Goal: Task Accomplishment & Management: Use online tool/utility

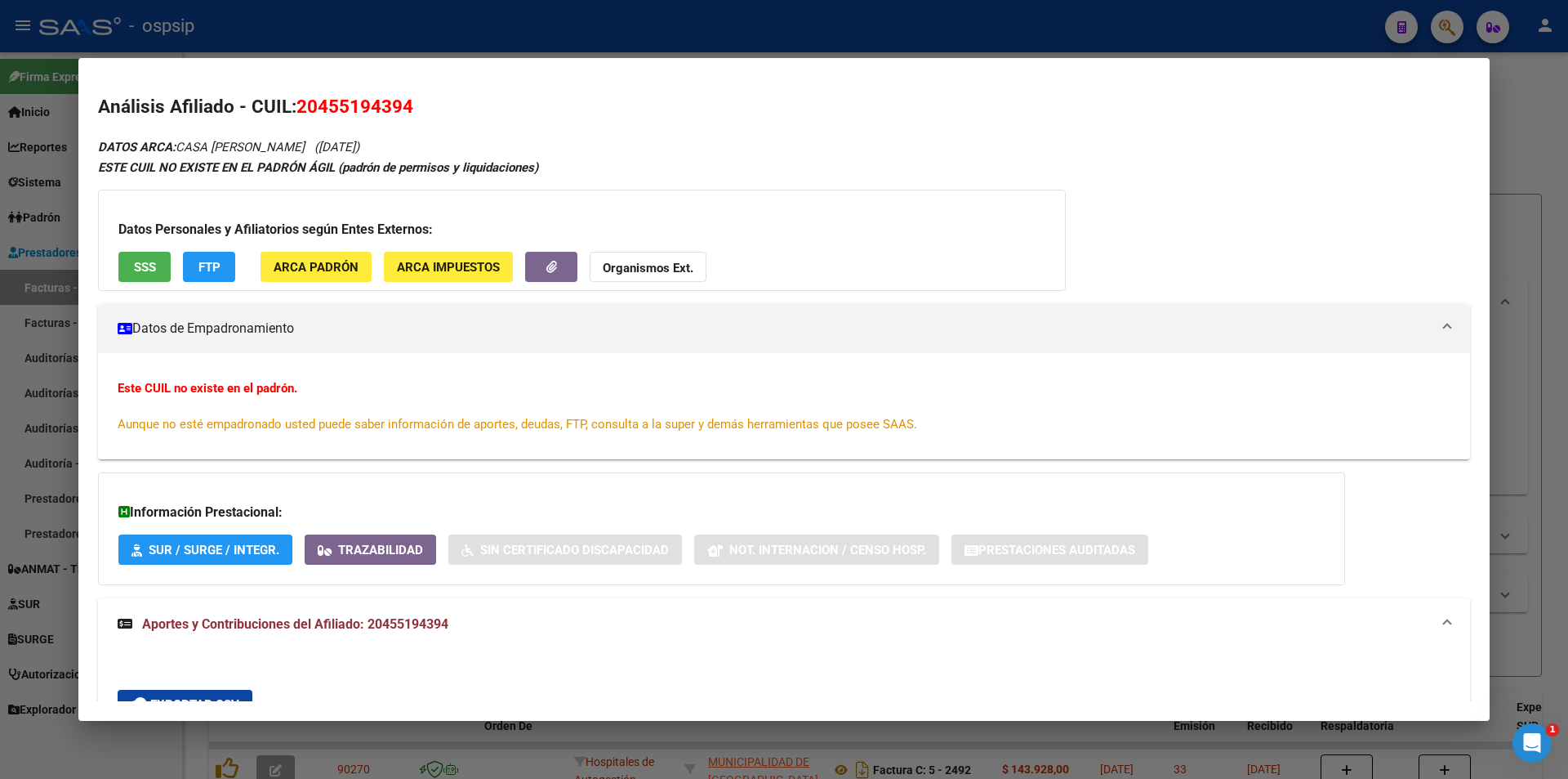
scroll to position [408, 0]
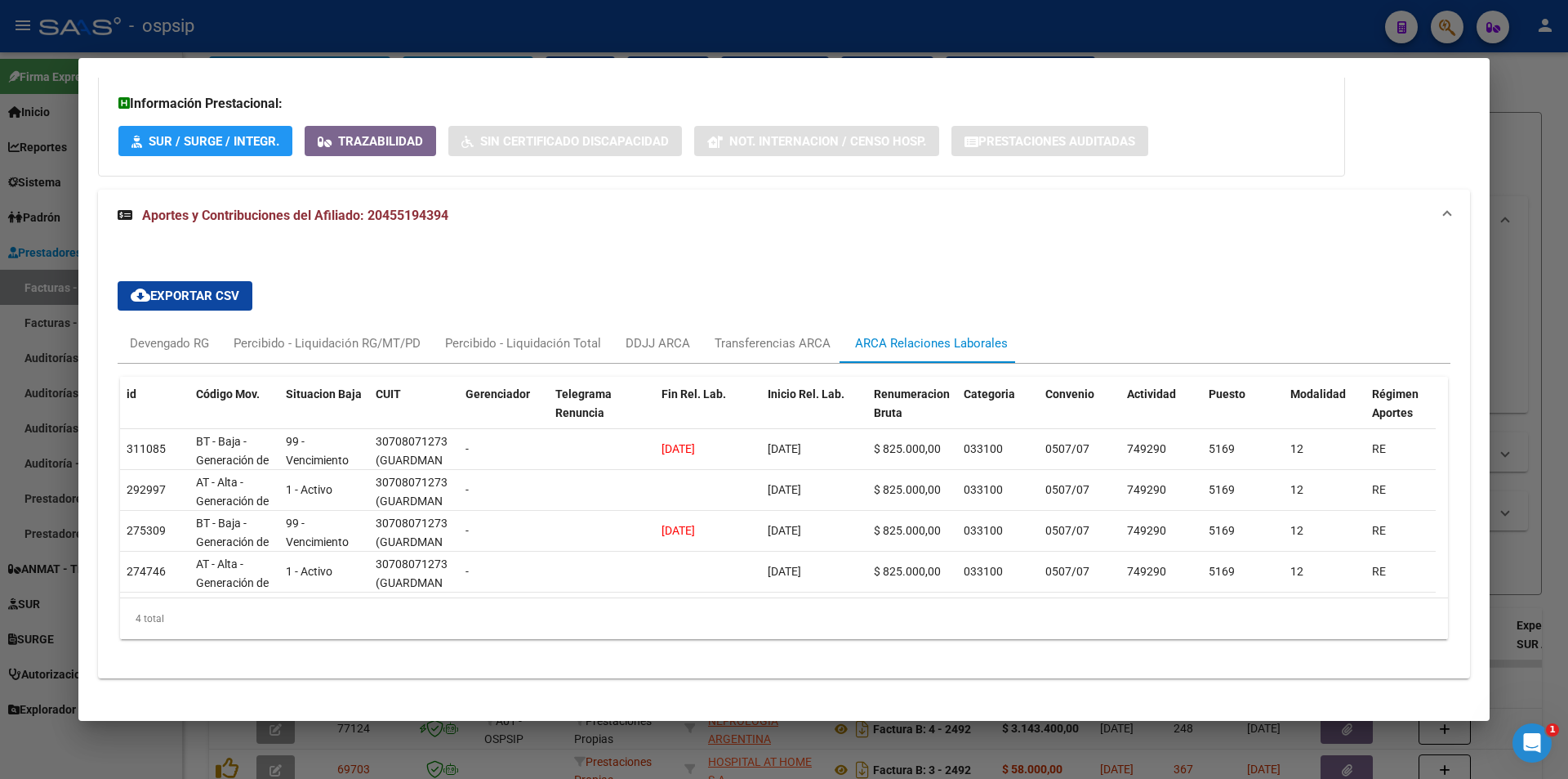
click at [629, 40] on div at bounding box center [784, 390] width 1568 height 779
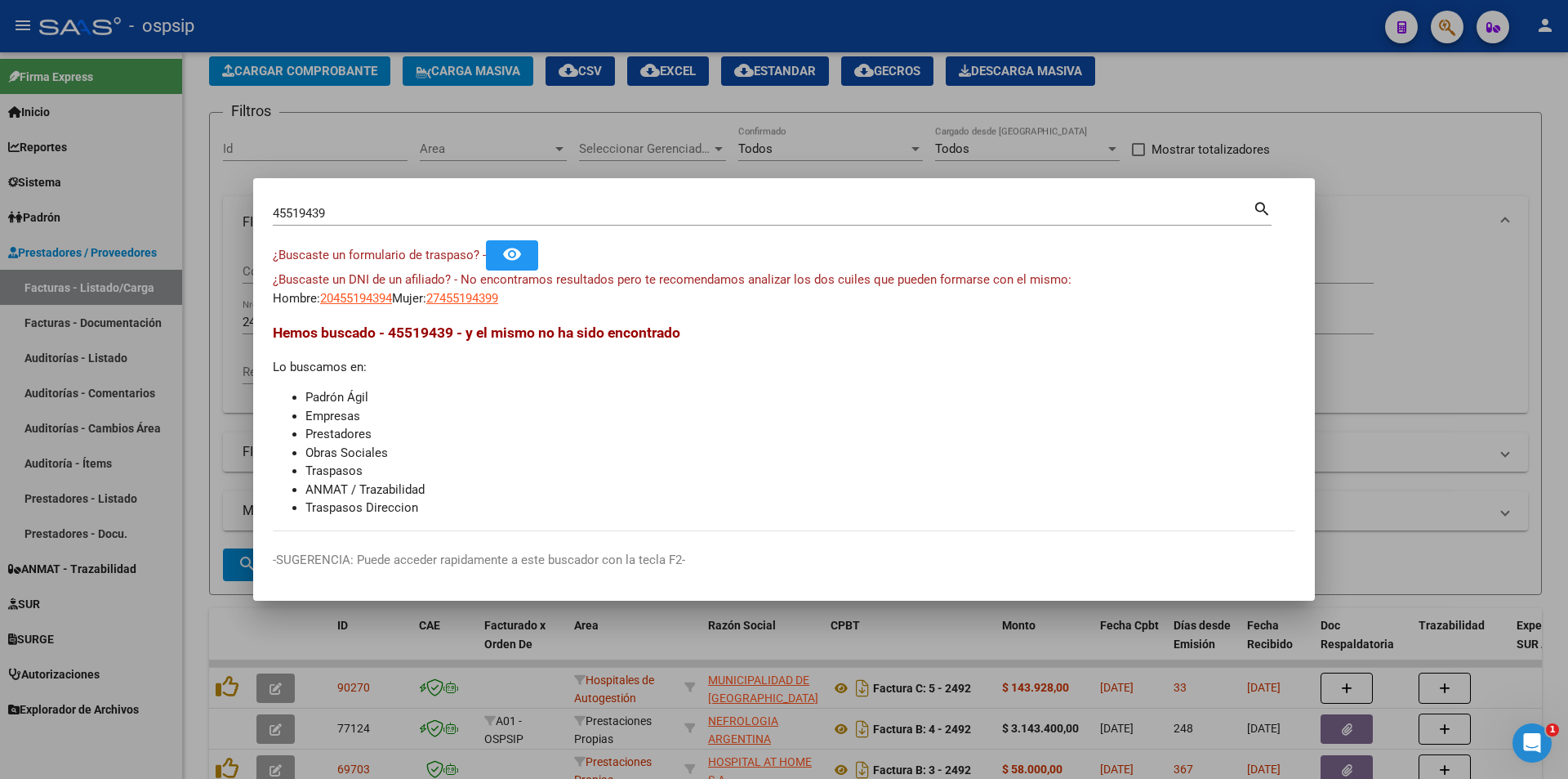
click at [629, 40] on div at bounding box center [784, 390] width 1568 height 779
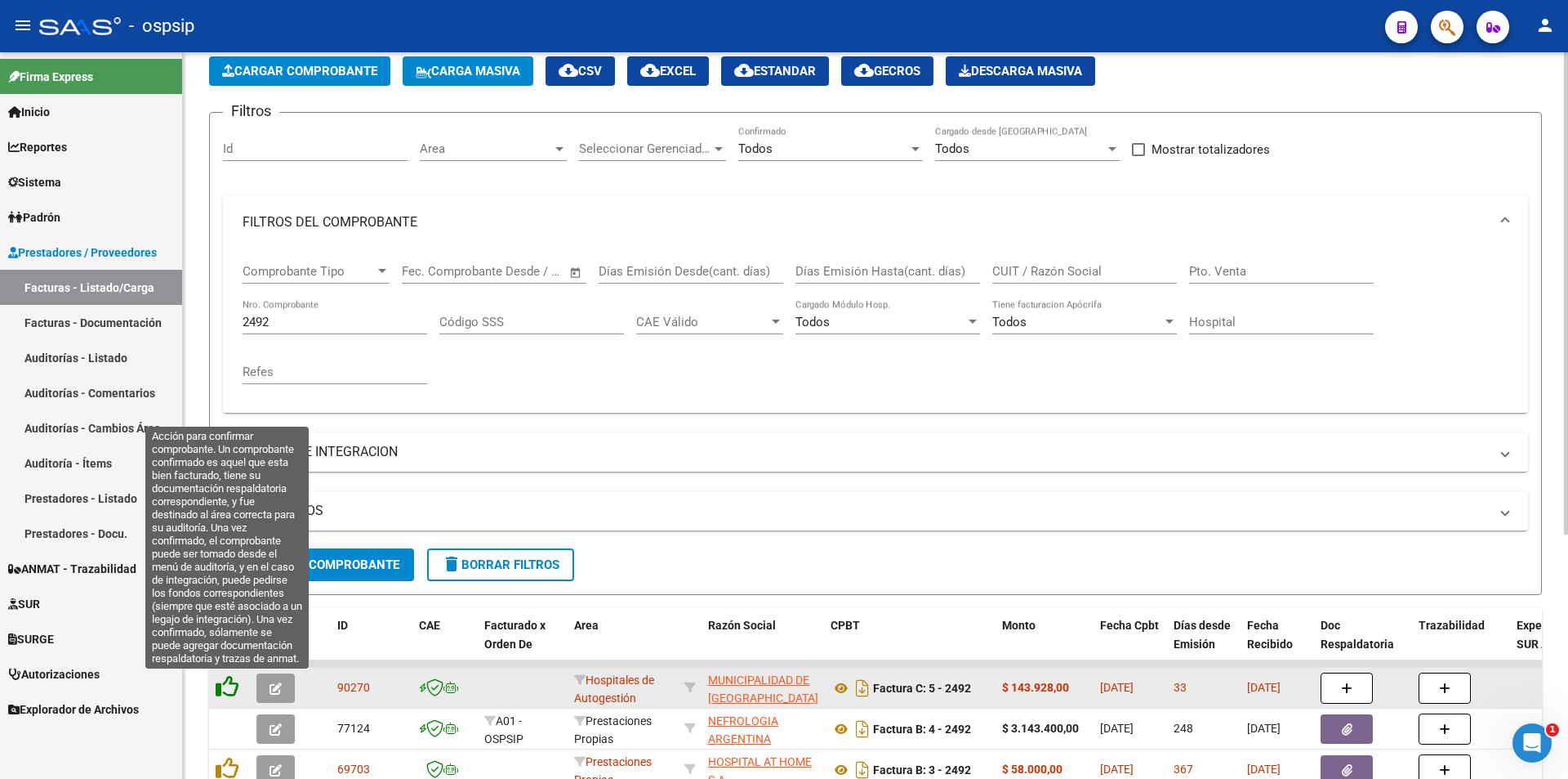
click at [224, 692] on icon at bounding box center [227, 686] width 23 height 23
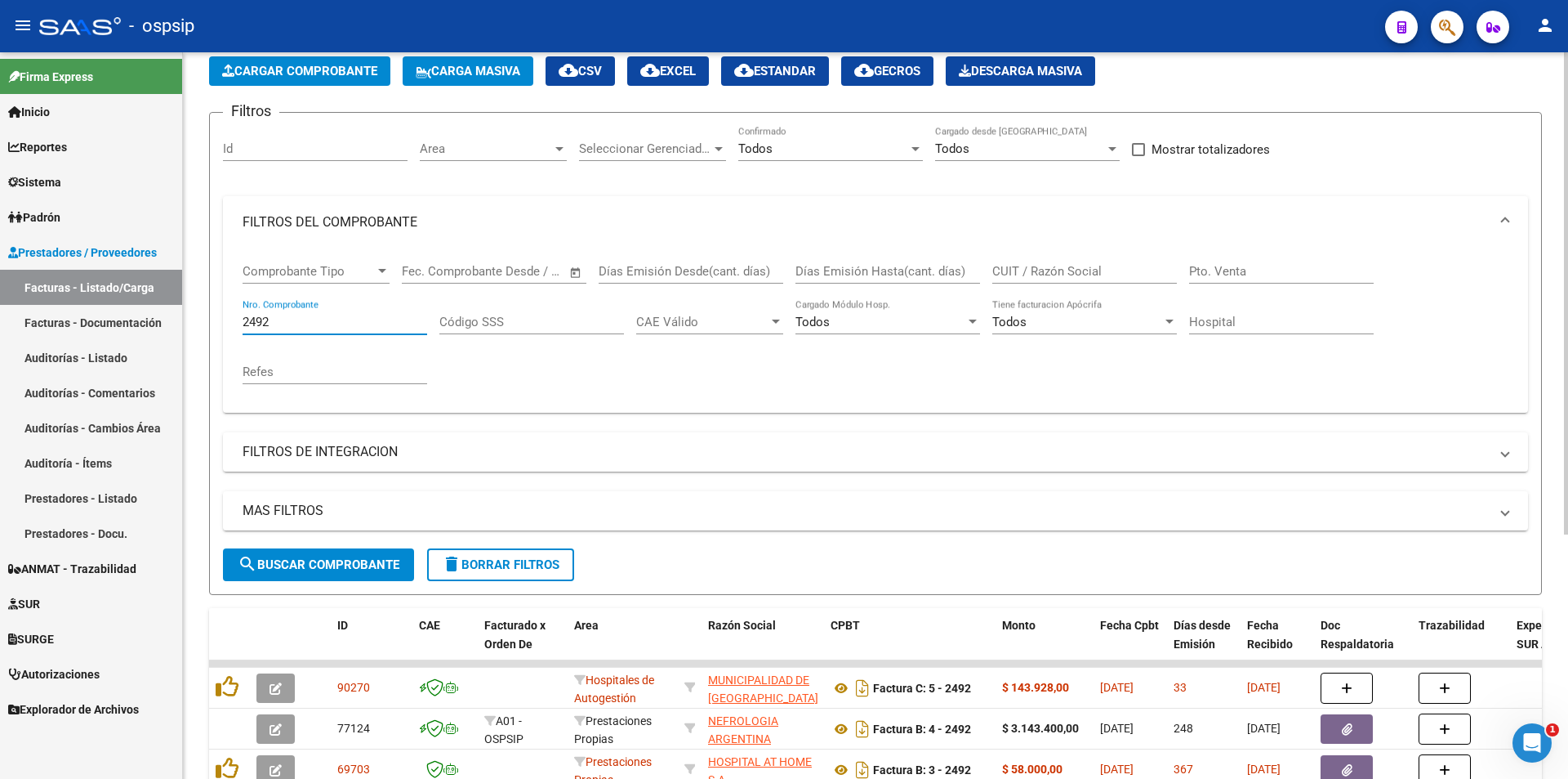
click at [304, 320] on input "2492" at bounding box center [335, 322] width 184 height 15
type input "2"
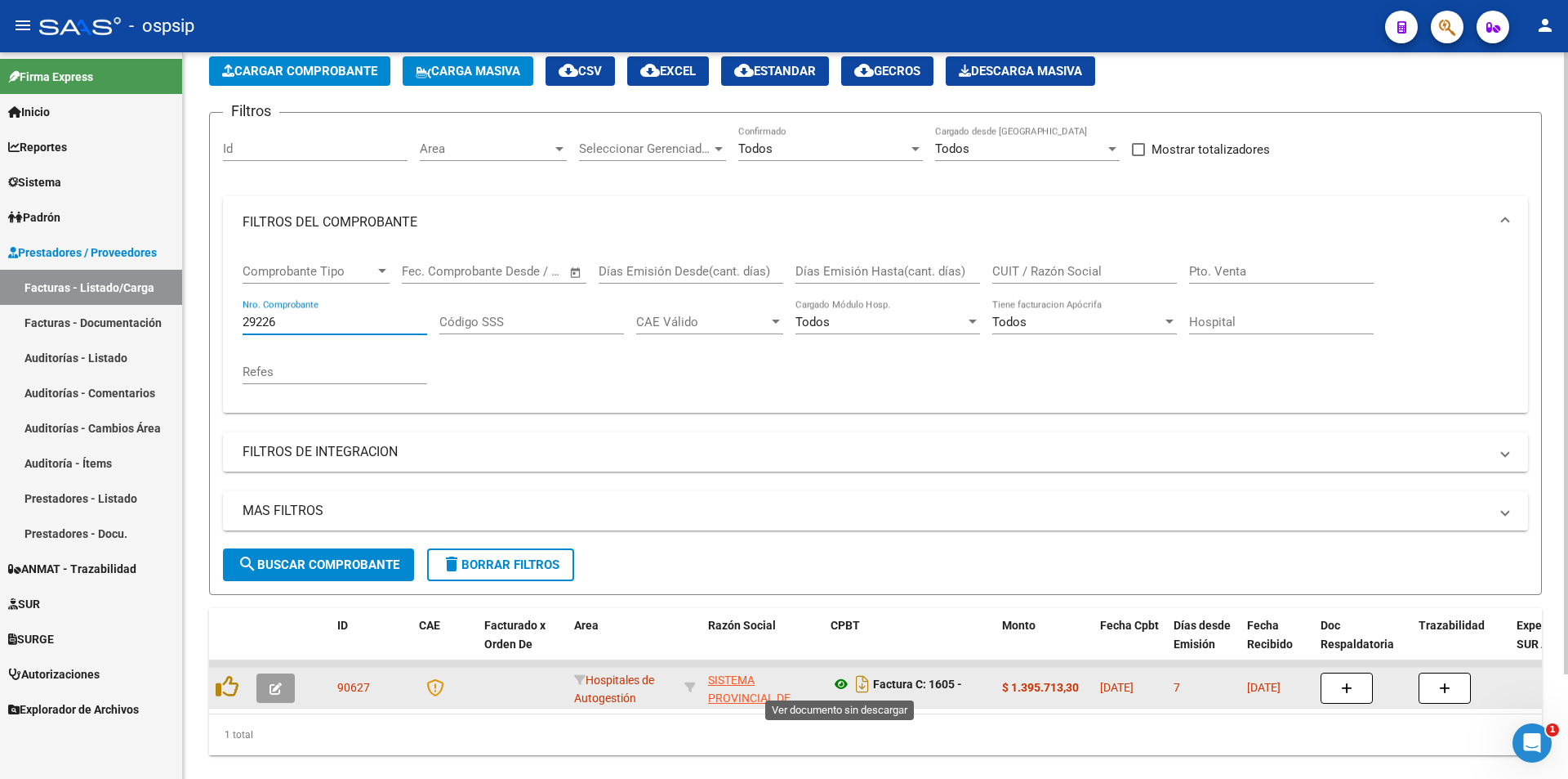
type input "29226"
click at [841, 684] on icon at bounding box center [841, 684] width 21 height 20
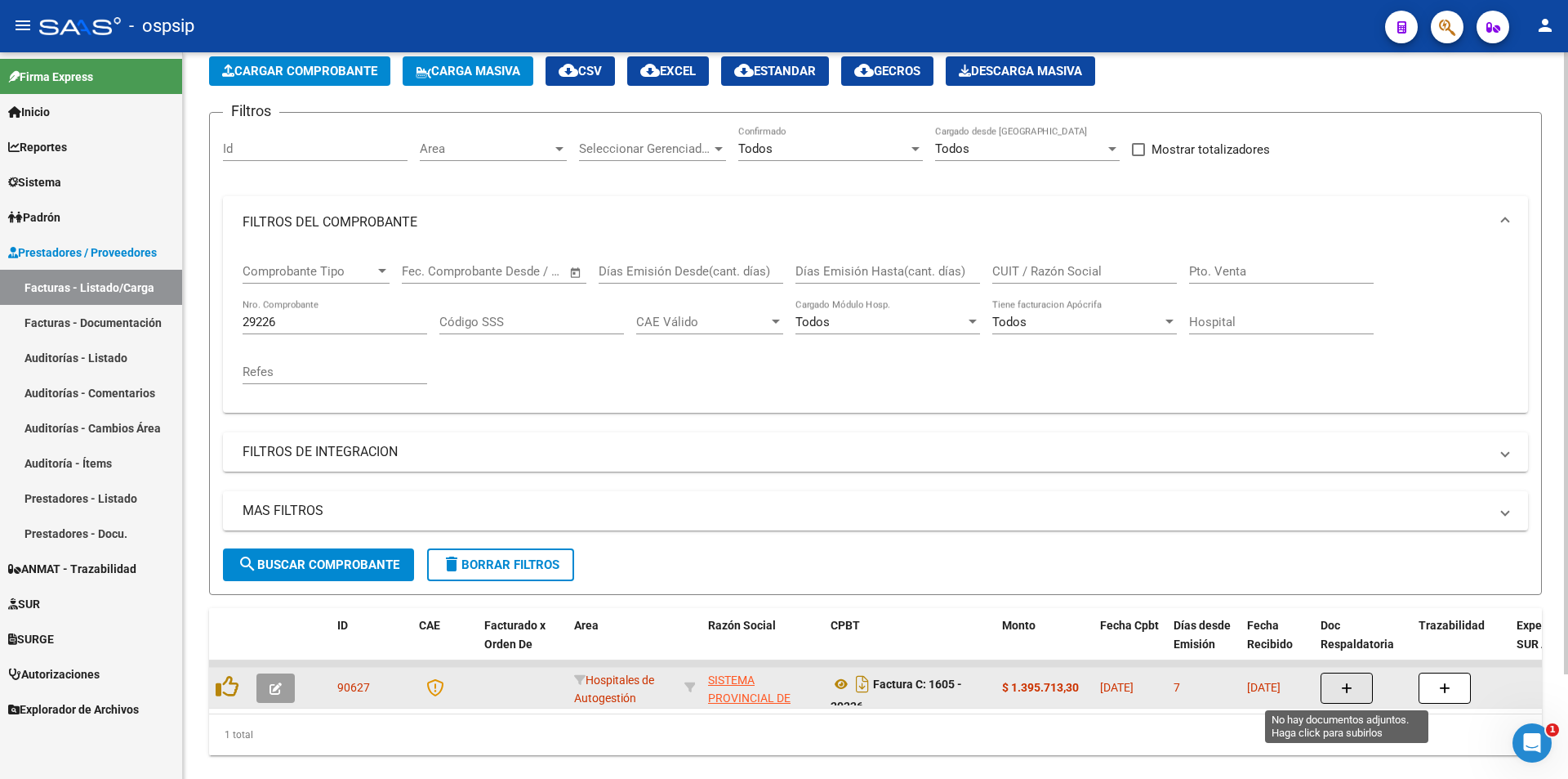
click at [1363, 689] on button "button" at bounding box center [1347, 687] width 52 height 31
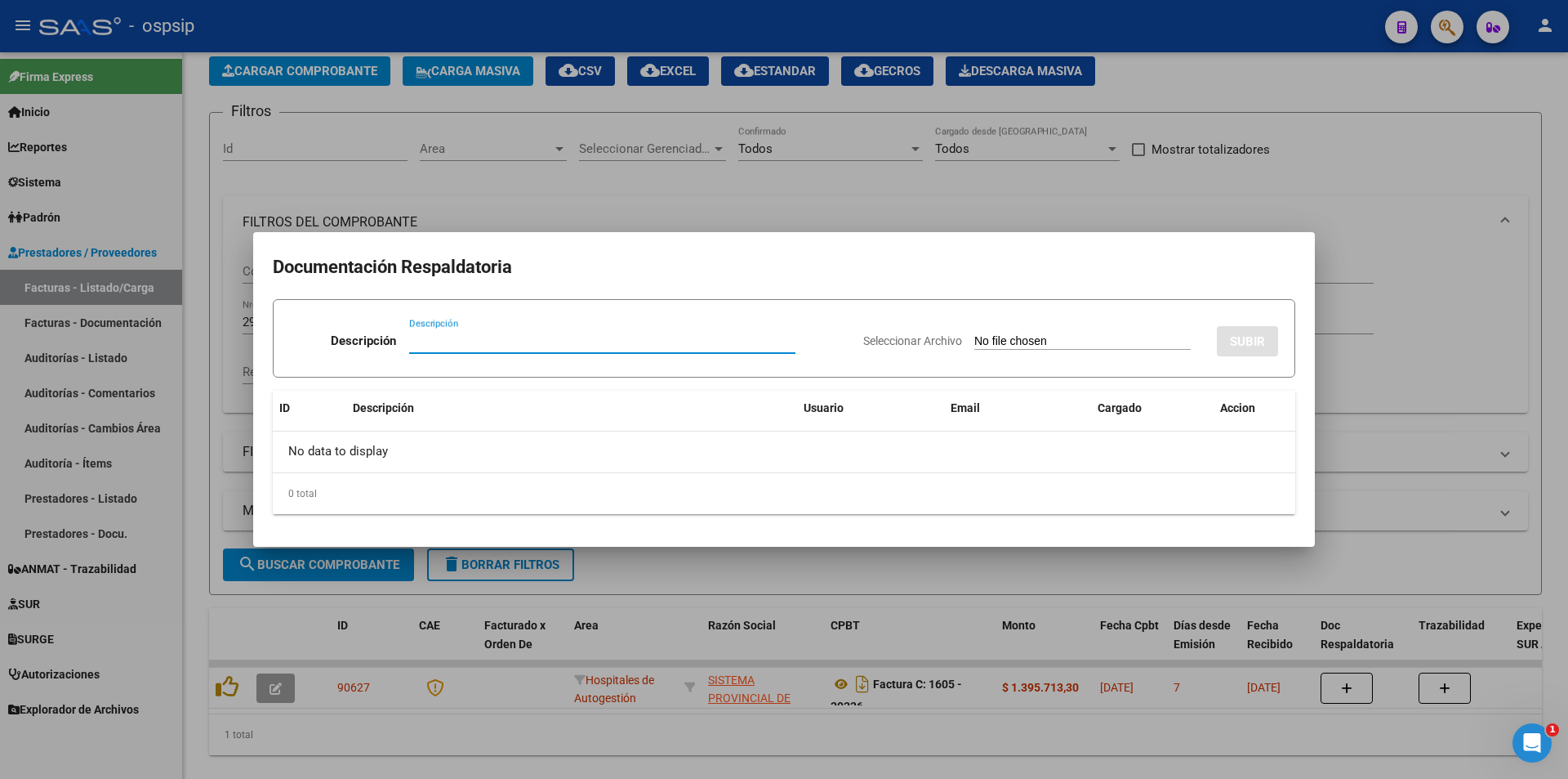
click at [1029, 335] on input "Seleccionar Archivo" at bounding box center [1082, 341] width 216 height 15
type input "C:\fakepath\17 OBRA SOCIAL DEL PERSONAL DE SEGURIDAD COMERCIAL, INDUSTRIAL E IN…"
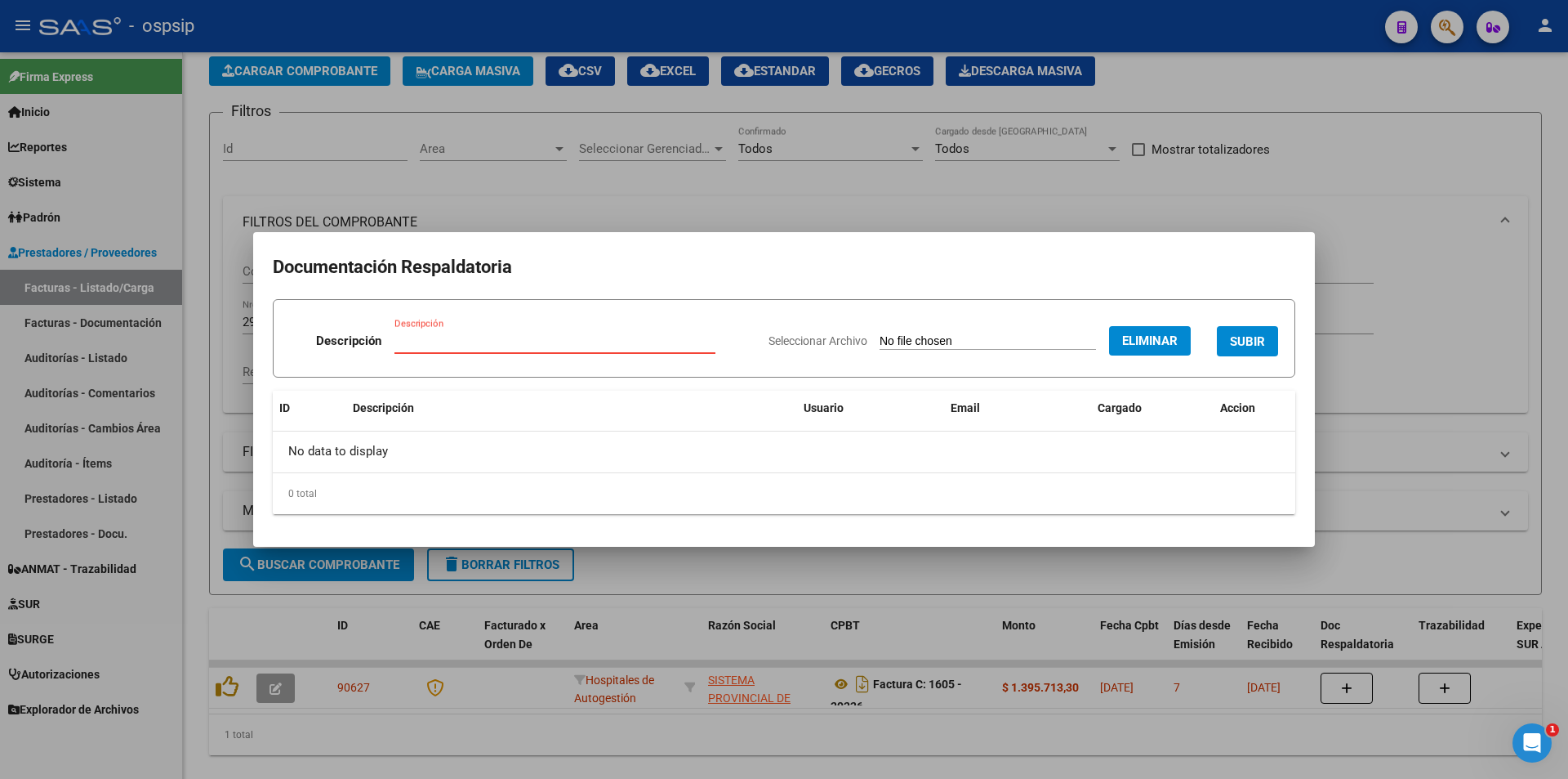
click at [457, 348] on input "Descripción" at bounding box center [555, 341] width 321 height 15
type input "RESPALDATORIA"
click at [1250, 335] on span "SUBIR" at bounding box center [1248, 341] width 35 height 15
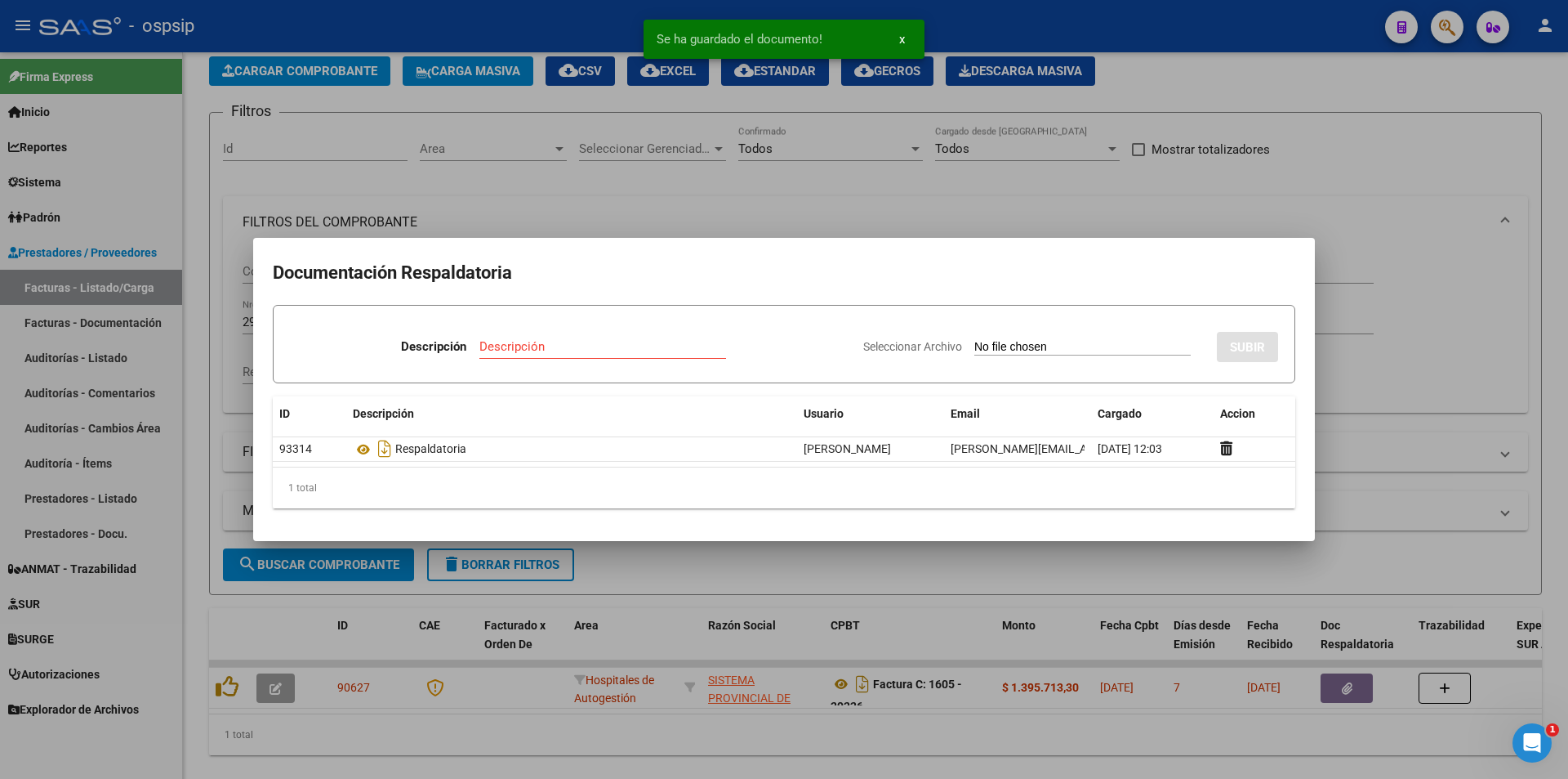
click at [1393, 251] on div at bounding box center [784, 390] width 1568 height 779
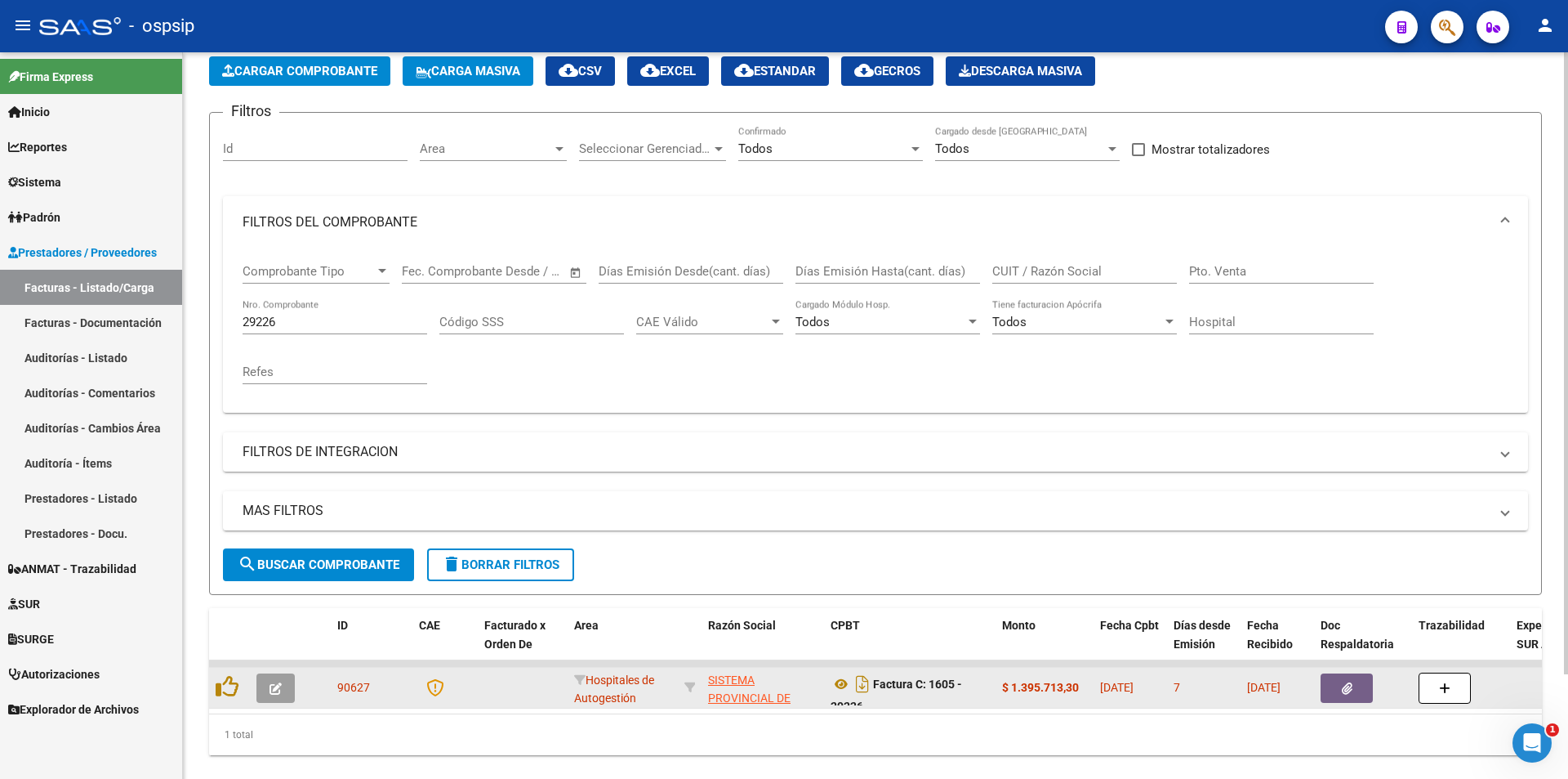
click at [1342, 687] on icon "button" at bounding box center [1347, 688] width 10 height 12
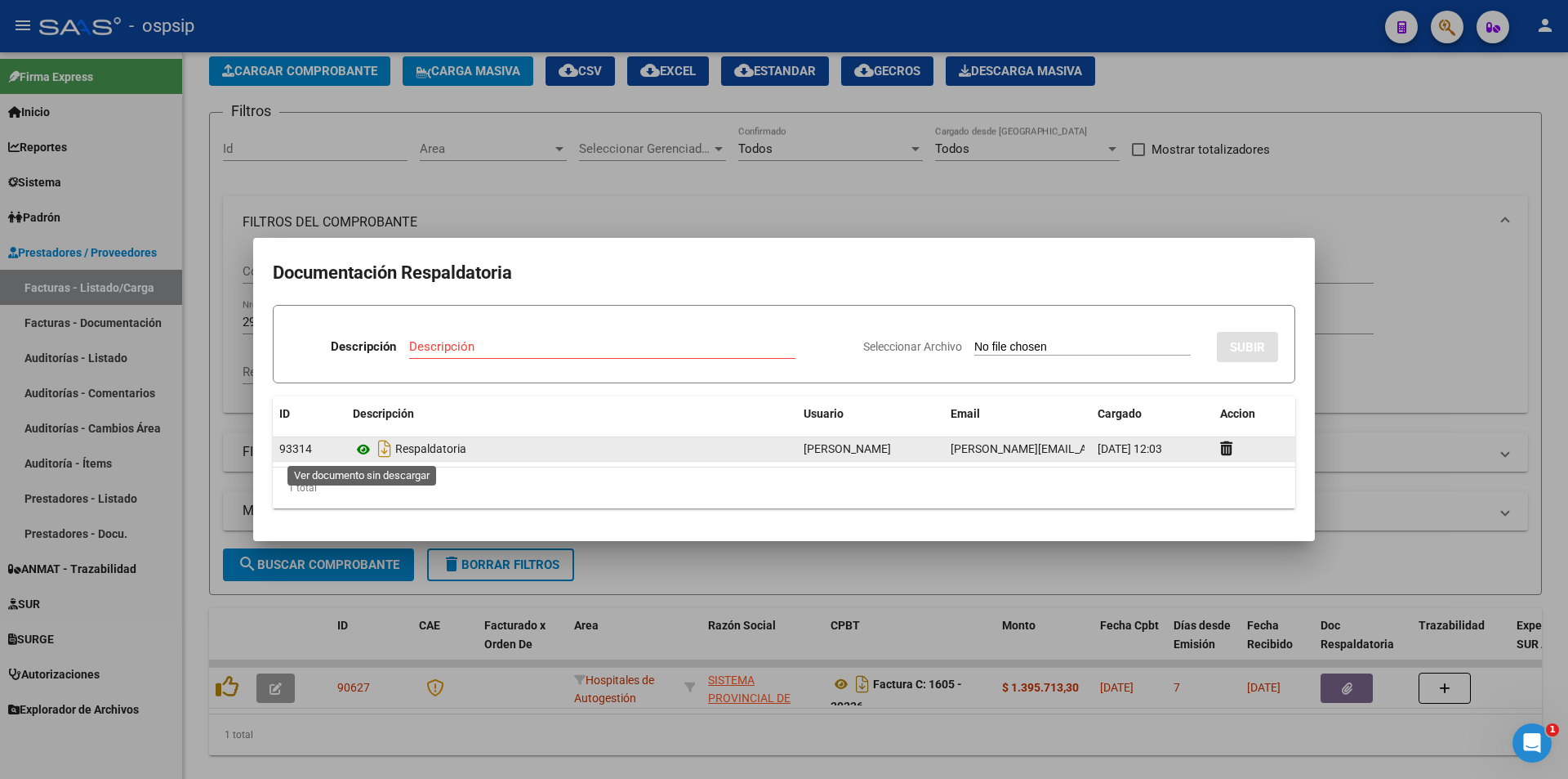
click at [366, 447] on icon at bounding box center [363, 449] width 21 height 20
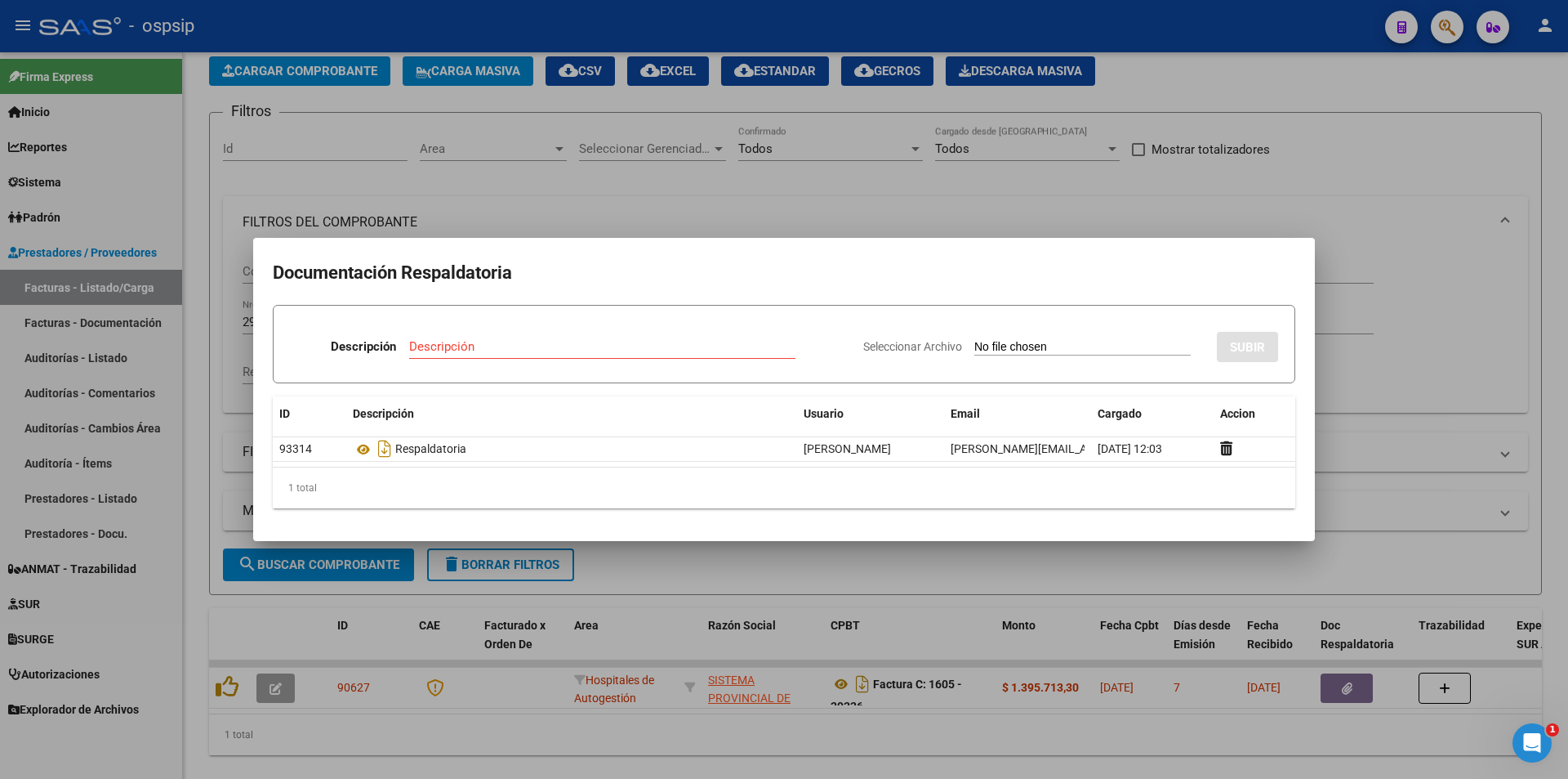
click at [1035, 207] on div at bounding box center [784, 390] width 1568 height 779
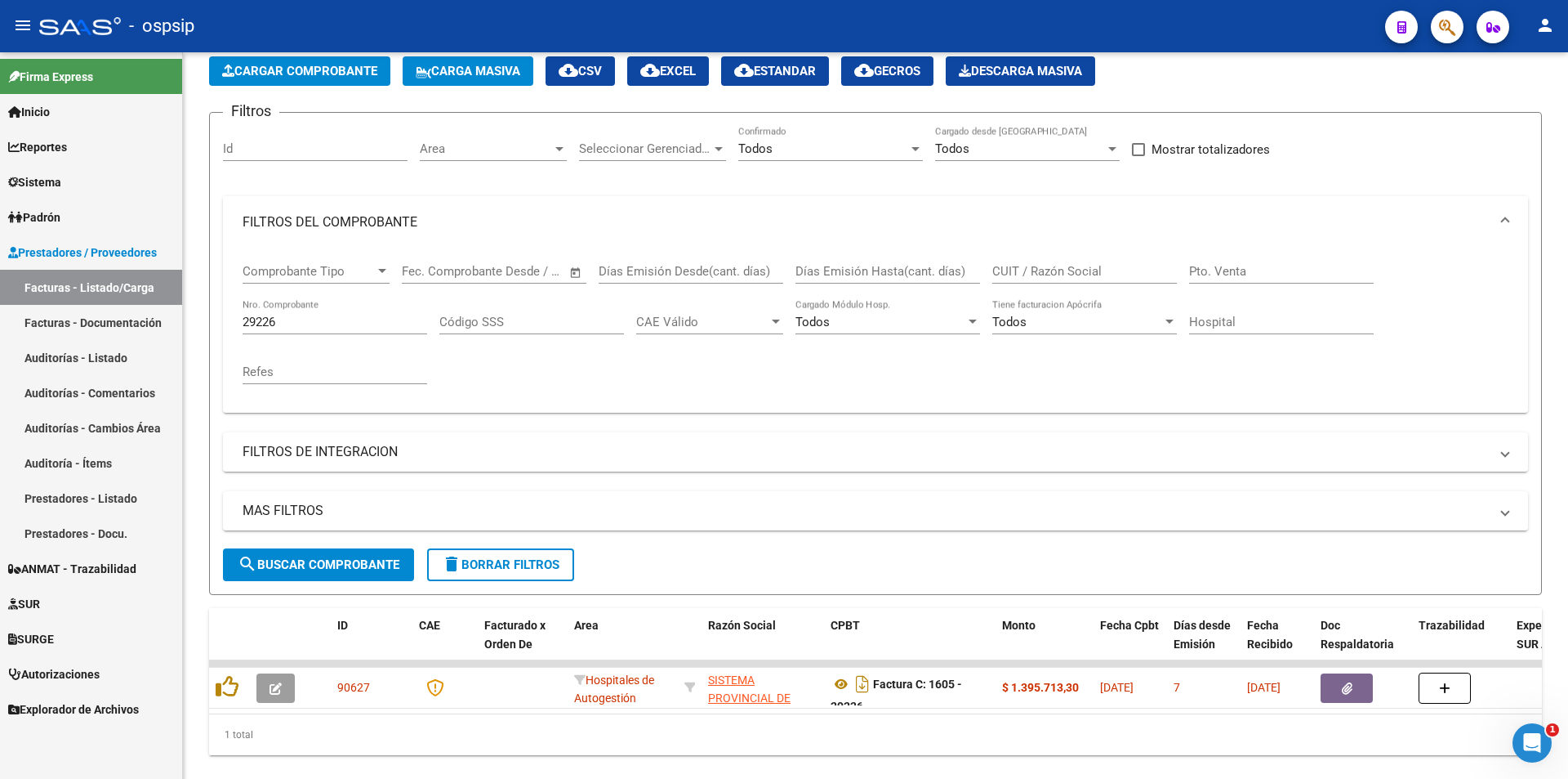
click at [1457, 30] on button "button" at bounding box center [1447, 26] width 33 height 33
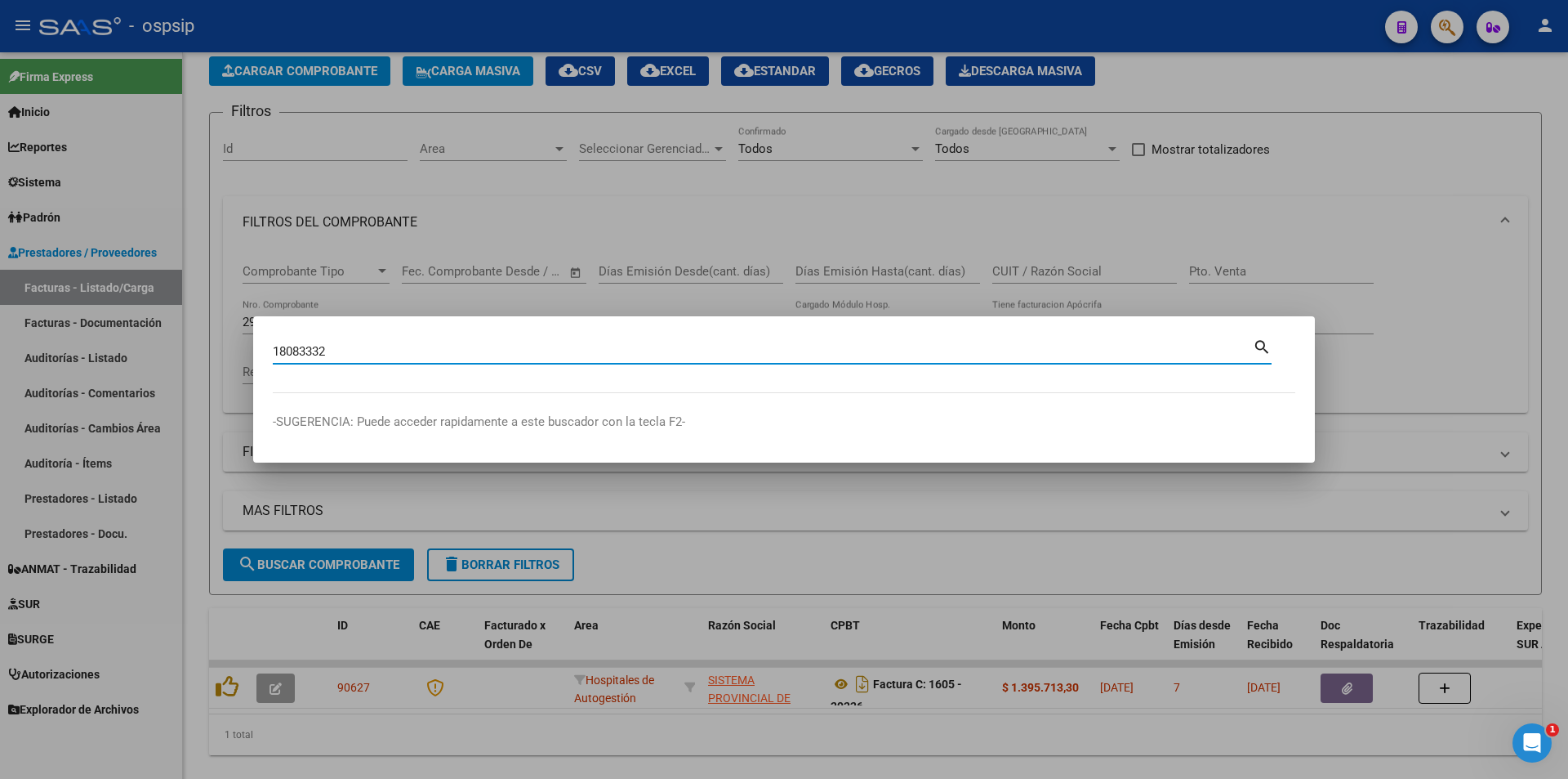
type input "18083332"
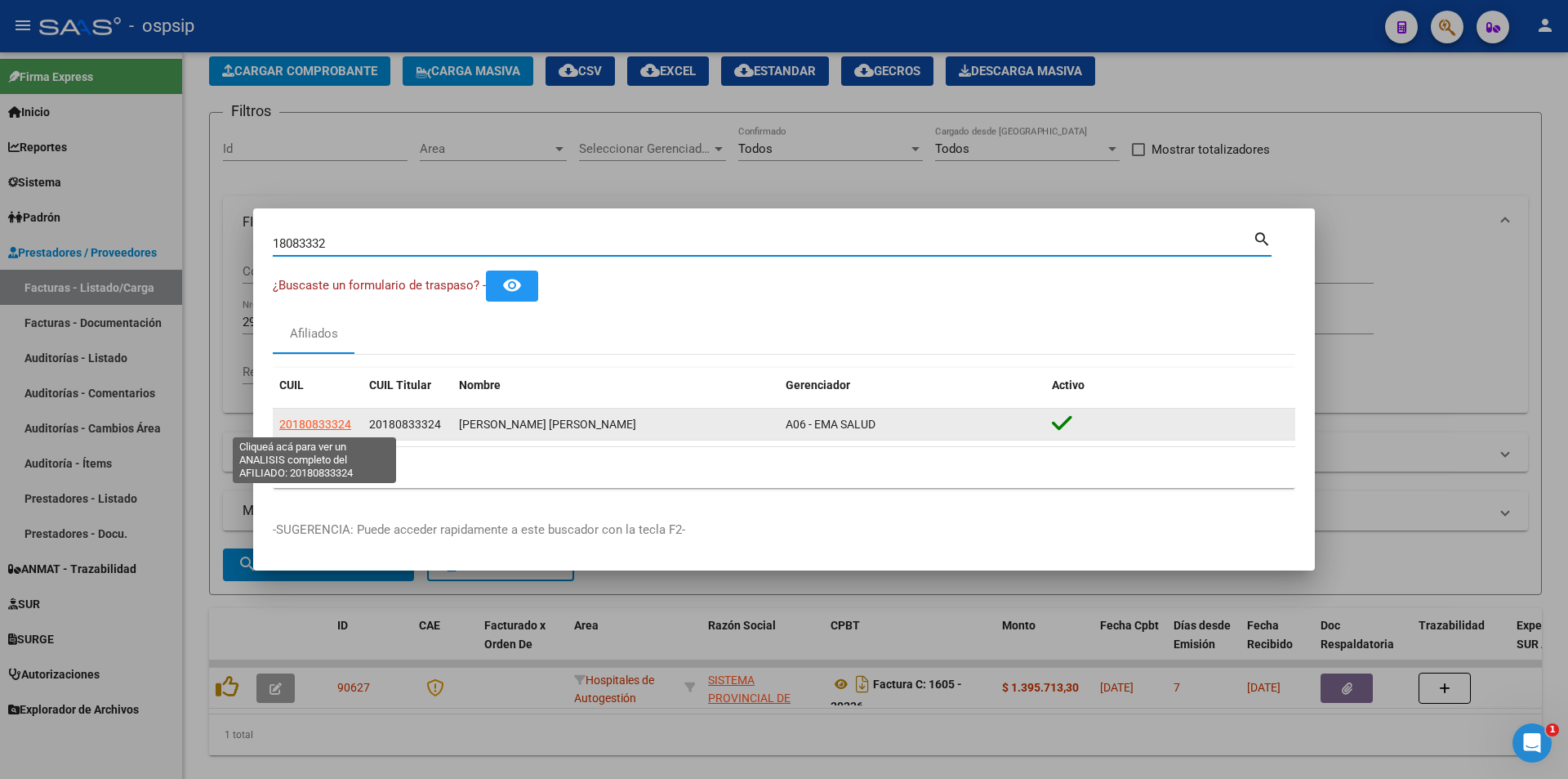
click at [302, 424] on span "20180833324" at bounding box center [316, 424] width 72 height 13
type textarea "20180833324"
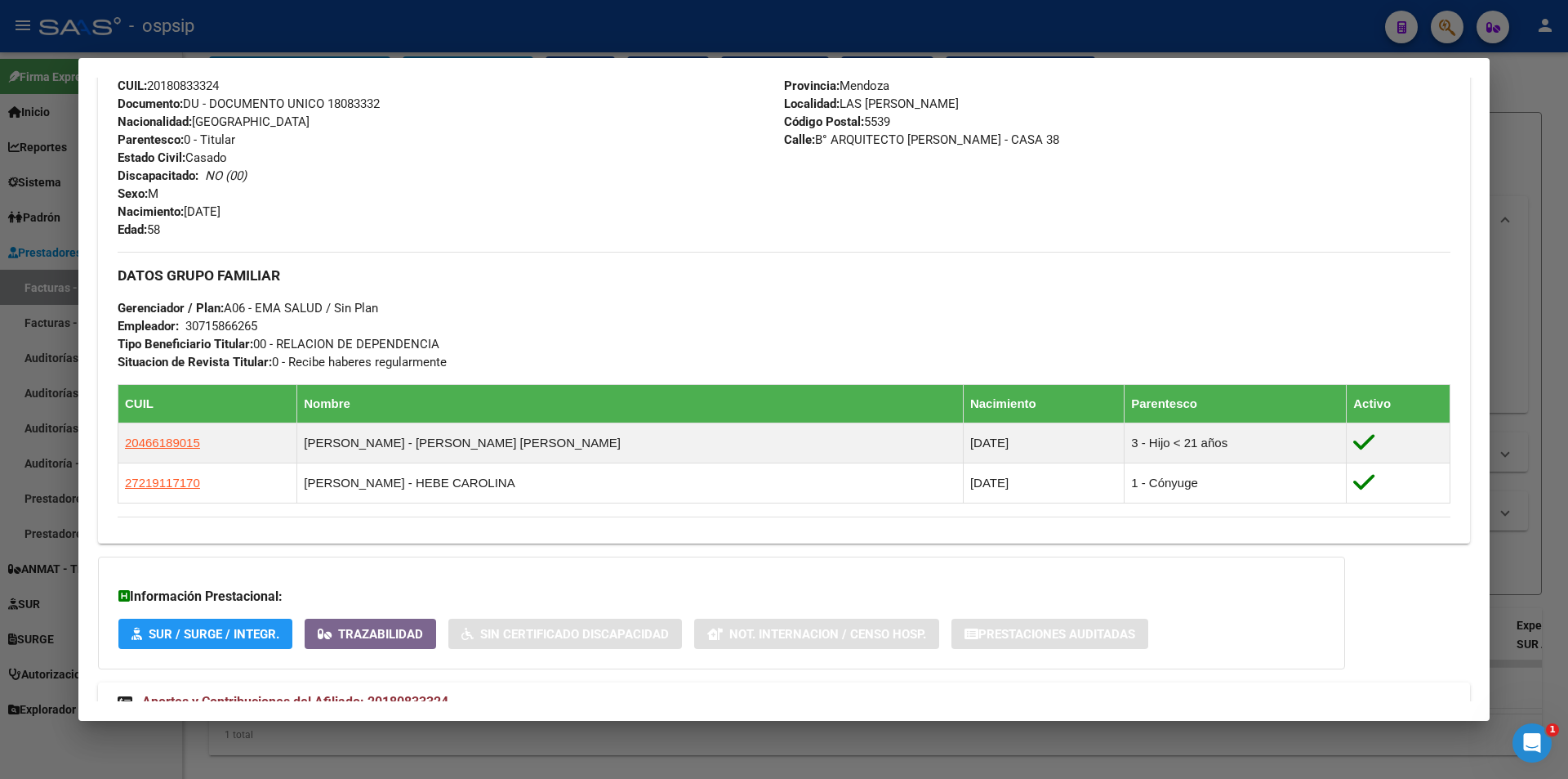
scroll to position [635, 0]
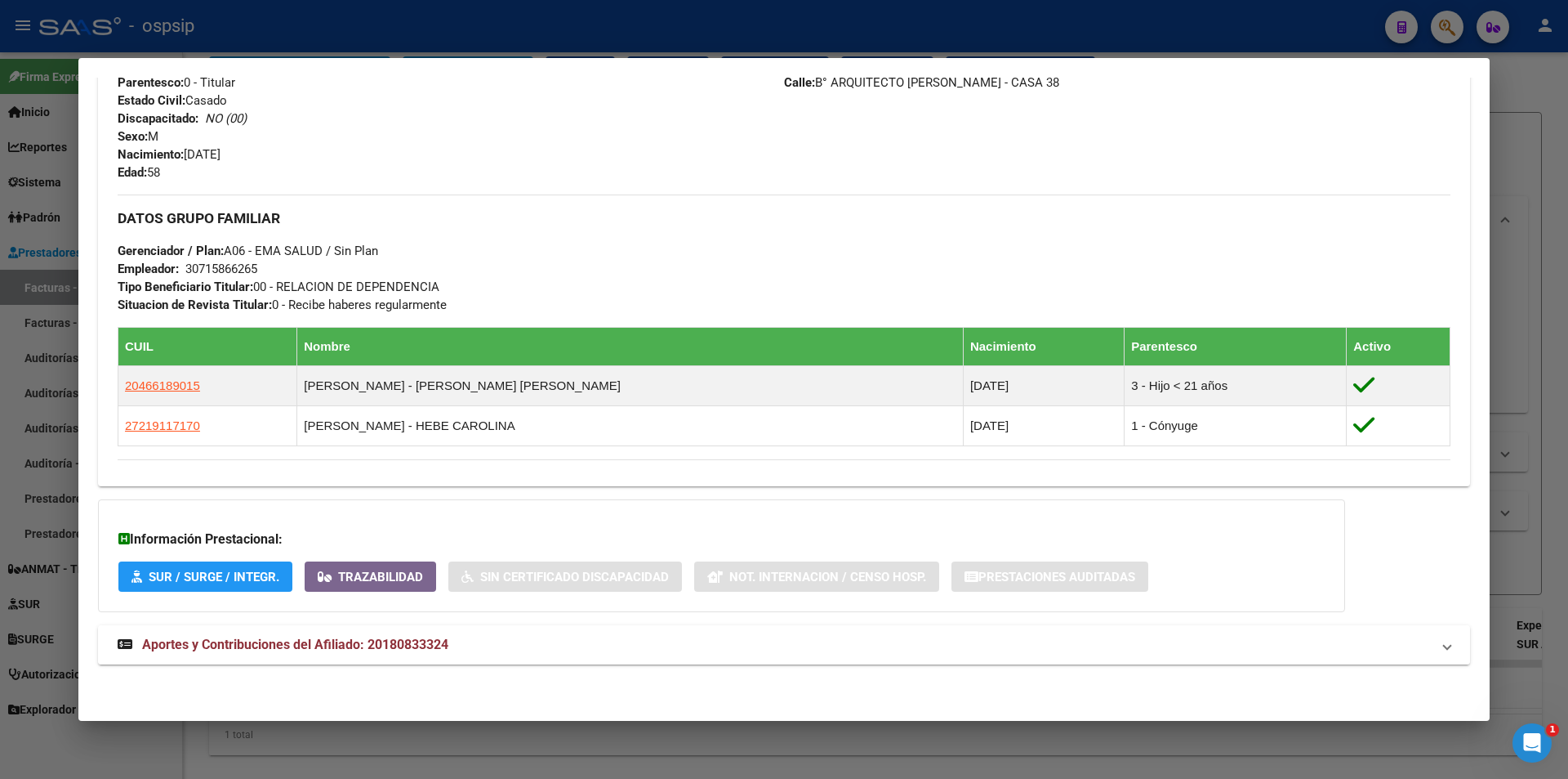
click at [392, 636] on span "Aportes y Contribuciones del Afiliado: 20180833324" at bounding box center [295, 644] width 306 height 15
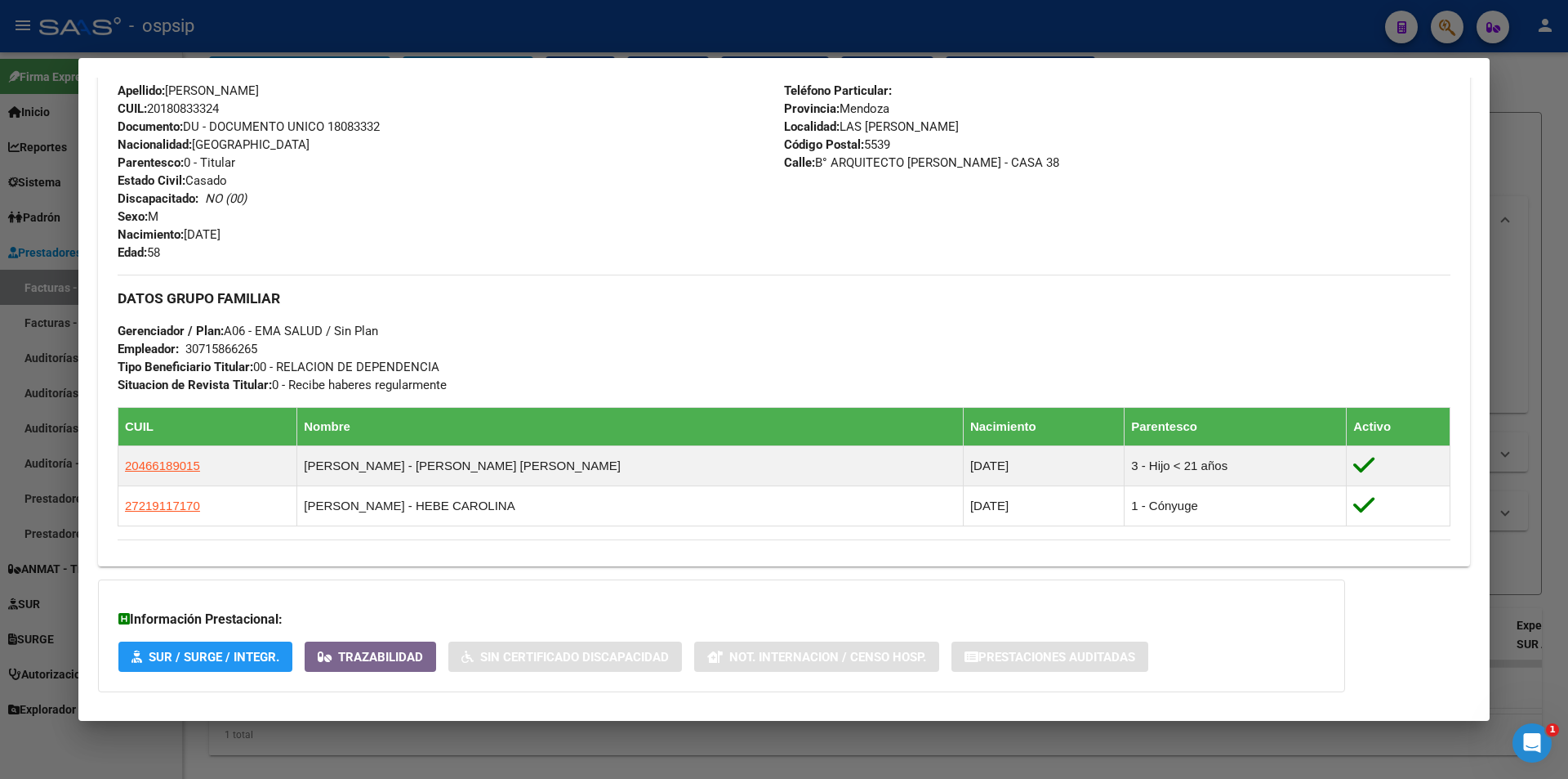
scroll to position [228, 0]
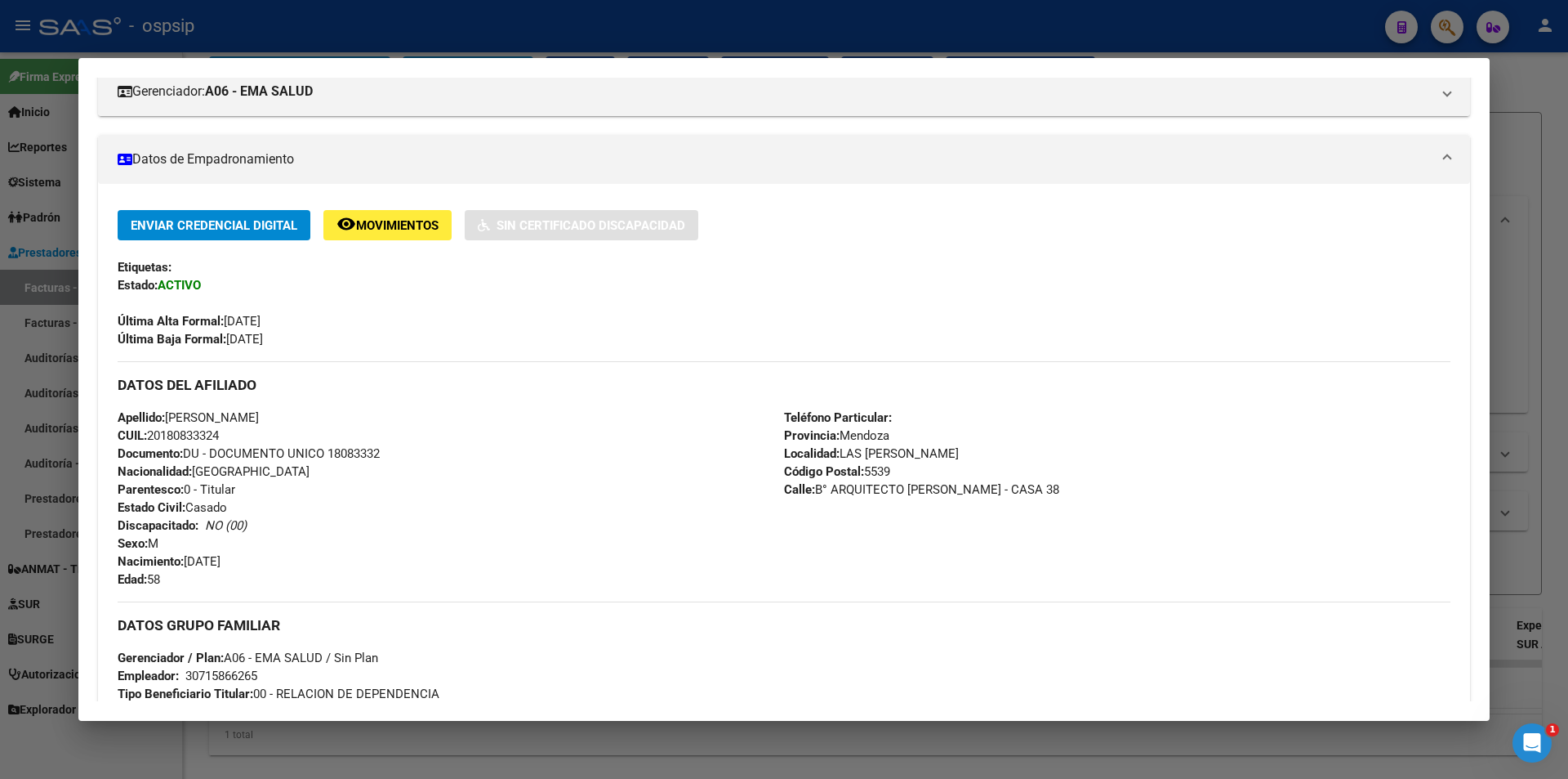
click at [1003, 45] on div at bounding box center [784, 390] width 1568 height 779
